Goal: Information Seeking & Learning: Learn about a topic

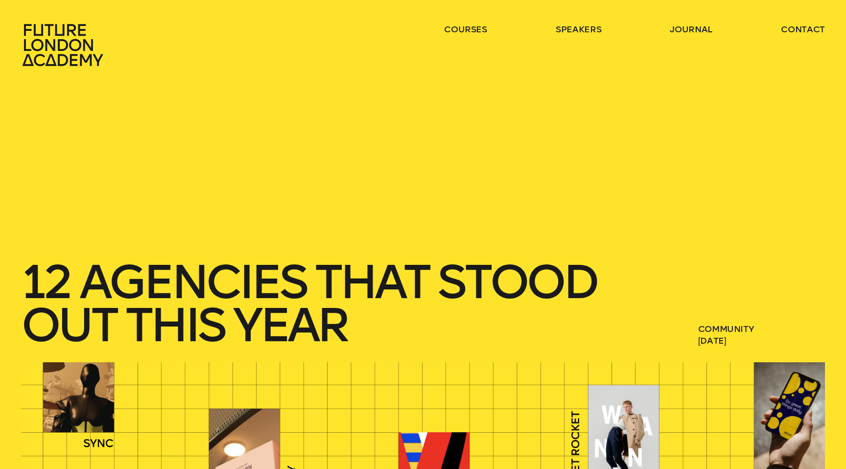
scroll to position [216, 0]
click at [690, 28] on link "journal" at bounding box center [691, 30] width 43 height 12
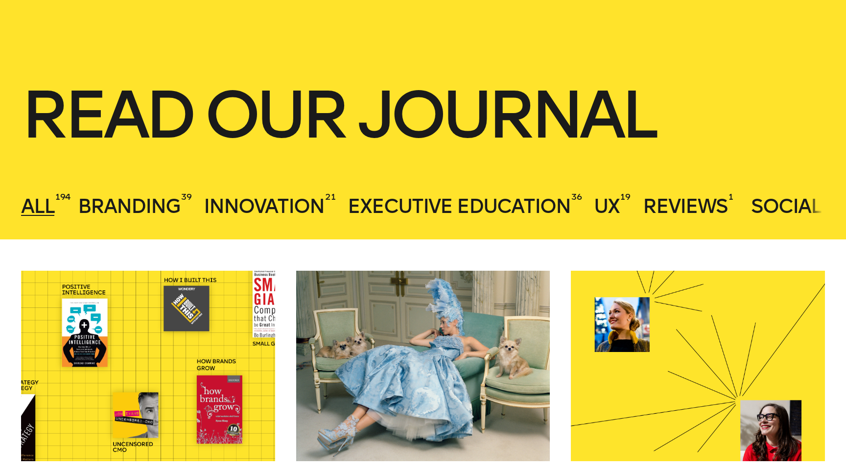
scroll to position [160, 0]
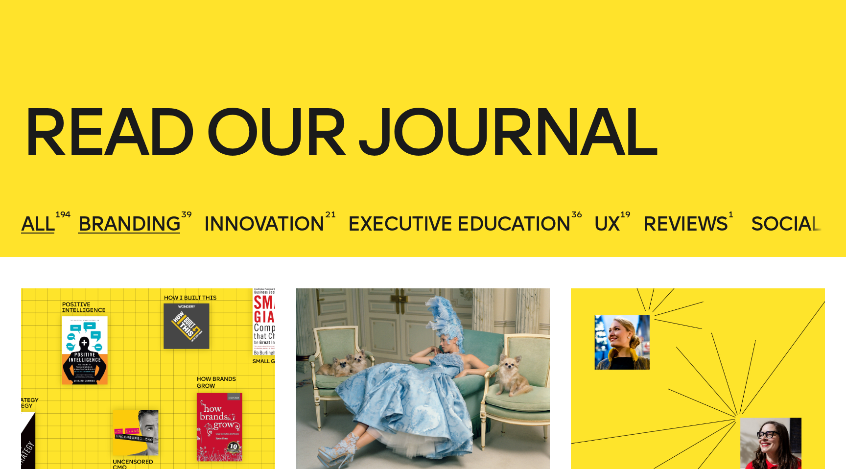
click at [129, 223] on span "Branding" at bounding box center [129, 224] width 102 height 24
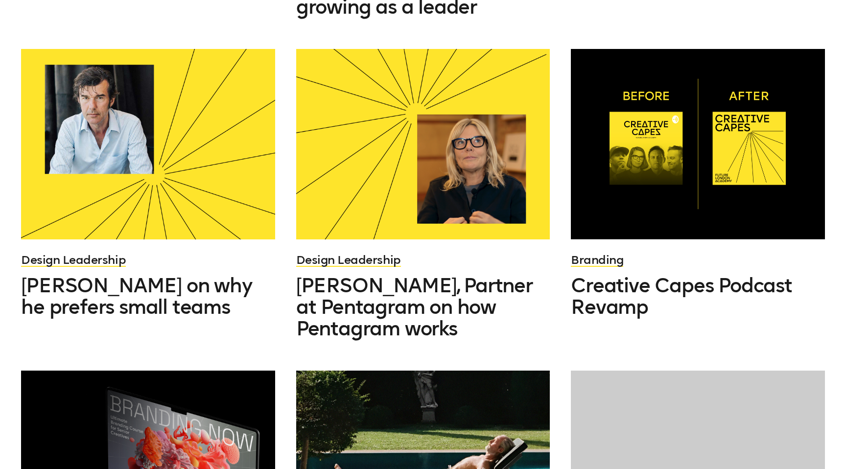
scroll to position [744, 0]
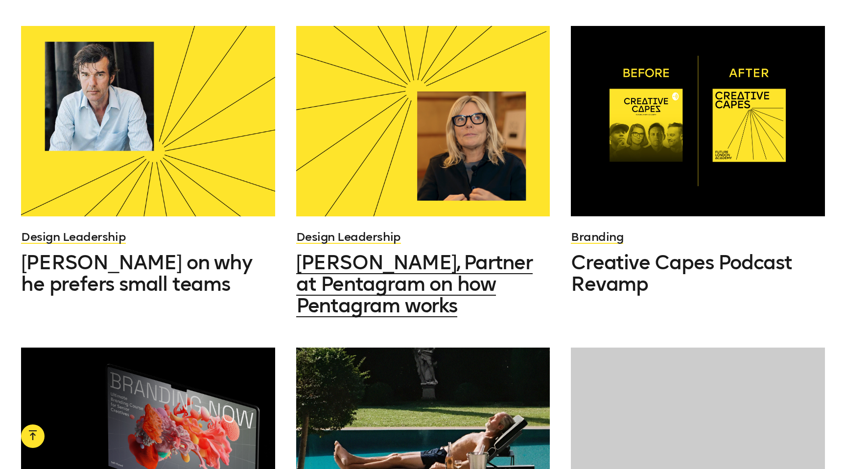
click at [410, 251] on span "[PERSON_NAME], Partner at Pentagram on how Pentagram works" at bounding box center [414, 284] width 237 height 67
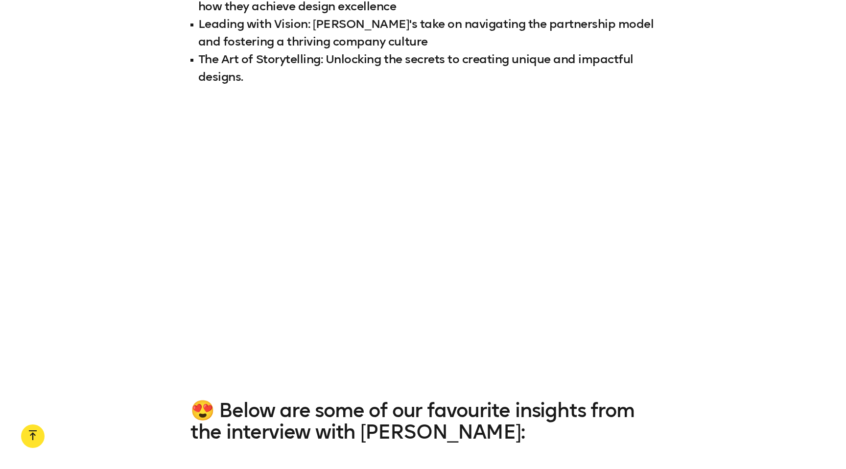
scroll to position [1000, 0]
